Goal: Information Seeking & Learning: Understand process/instructions

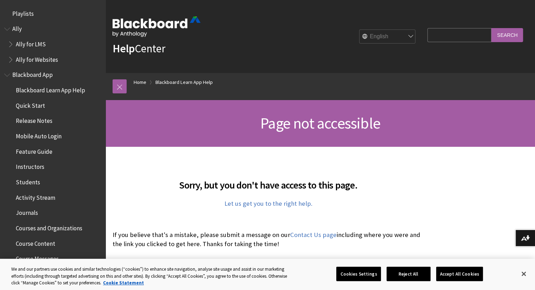
scroll to position [129, 0]
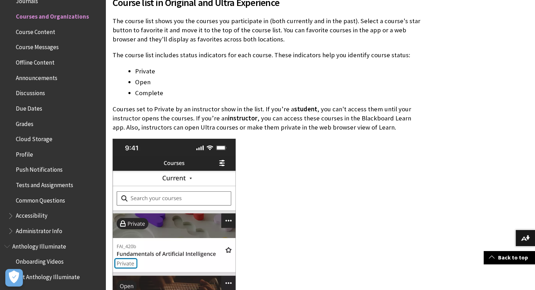
scroll to position [680, 0]
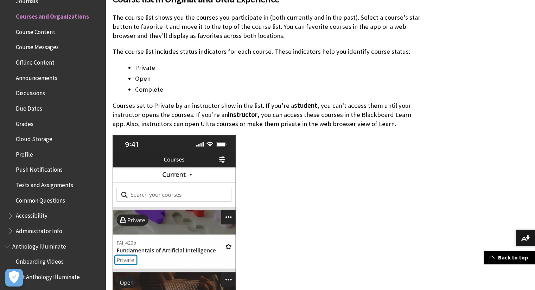
click at [47, 32] on span "Course Content" at bounding box center [35, 30] width 39 height 9
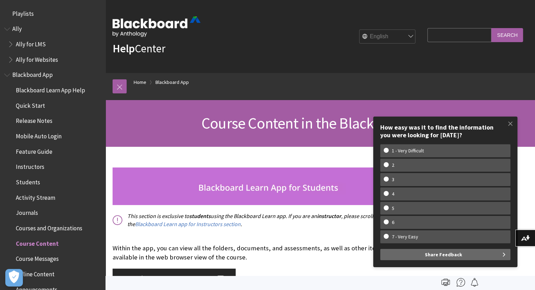
click at [152, 26] on img at bounding box center [156, 27] width 88 height 20
